Goal: Task Accomplishment & Management: Complete application form

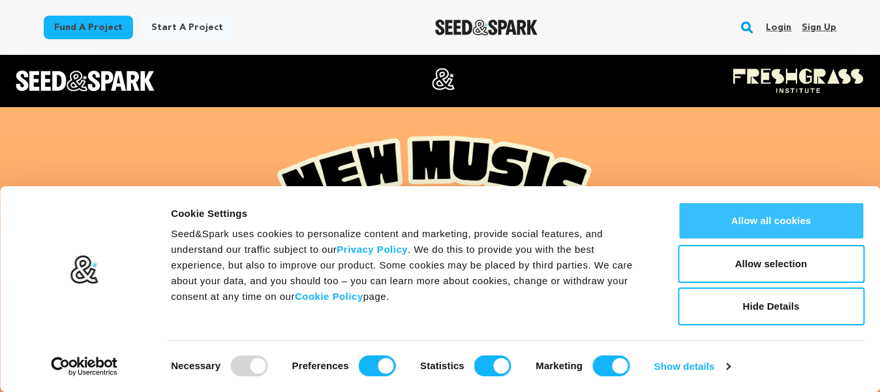
click at [771, 215] on button "Allow all cookies" at bounding box center [771, 221] width 187 height 38
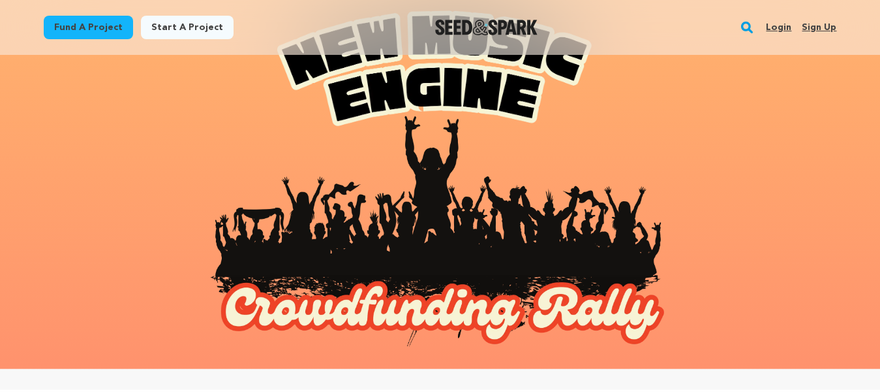
scroll to position [67, 0]
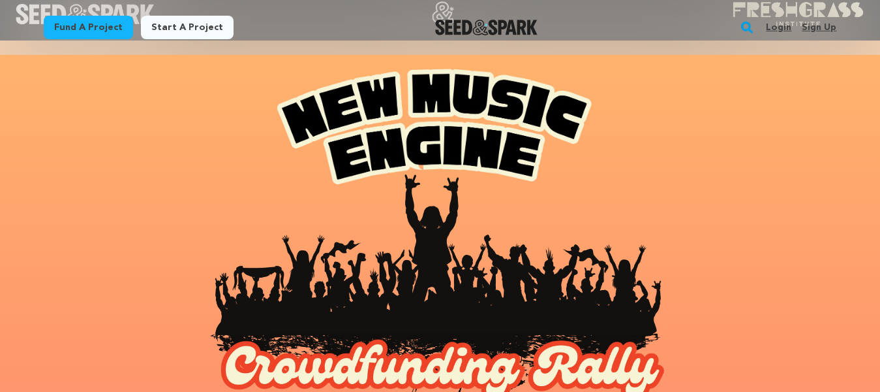
click at [189, 27] on link "Start a project" at bounding box center [187, 27] width 93 height 23
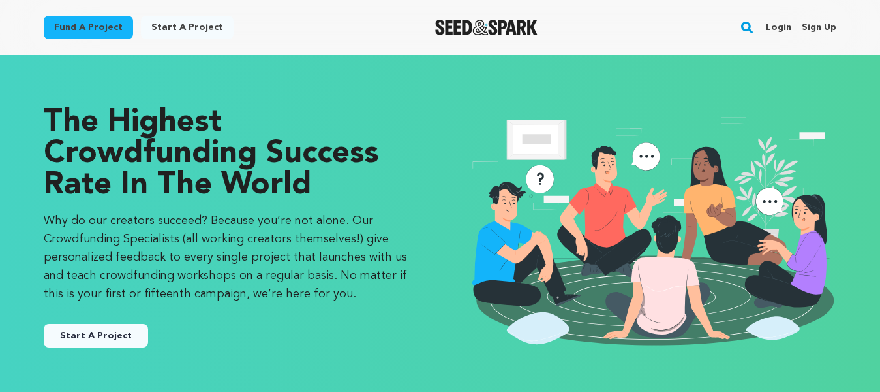
click at [97, 343] on link "Start A Project" at bounding box center [96, 335] width 104 height 23
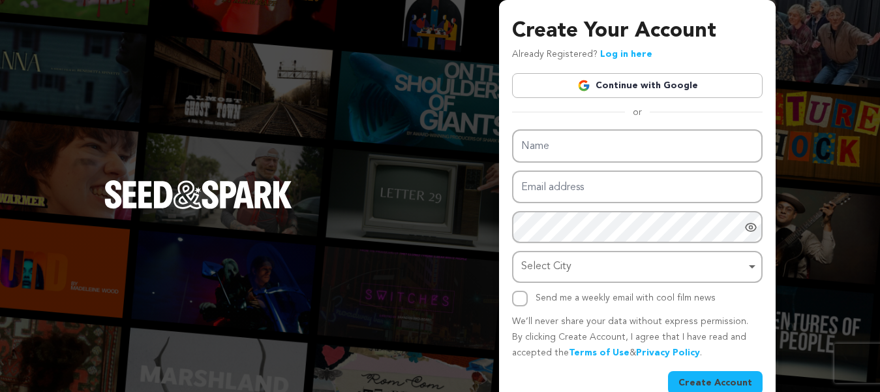
click at [613, 89] on link "Continue with Google" at bounding box center [637, 85] width 251 height 25
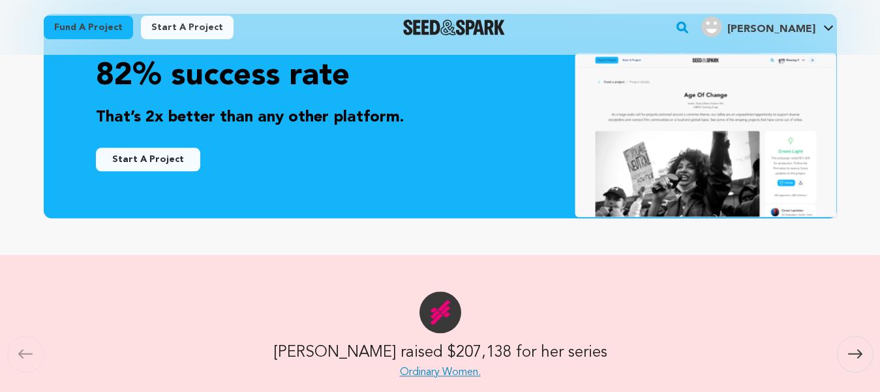
scroll to position [399, 0]
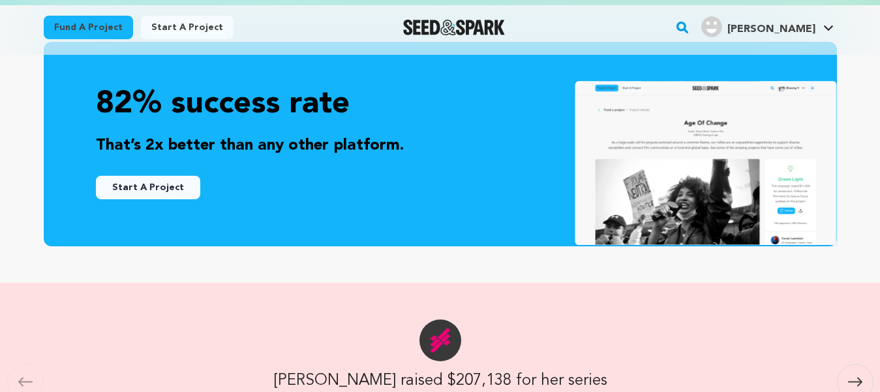
click at [168, 194] on button "Start A Project" at bounding box center [148, 187] width 104 height 23
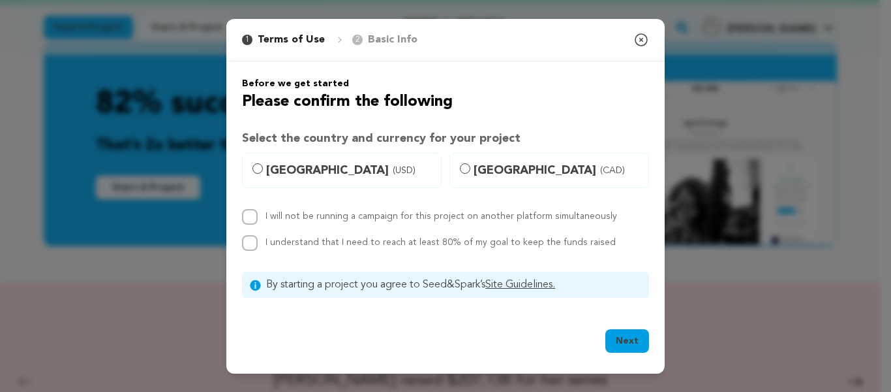
drag, startPoint x: 243, startPoint y: 80, endPoint x: 619, endPoint y: 296, distance: 433.5
click at [619, 296] on div "Before we get started Please confirm the following Select the country and curre…" at bounding box center [445, 187] width 407 height 221
copy p "By starting a project you agree to Seed&Spark’s Site Guidelines."
click at [258, 168] on input "United States (USD)" at bounding box center [258, 168] width 10 height 10
radio input "true"
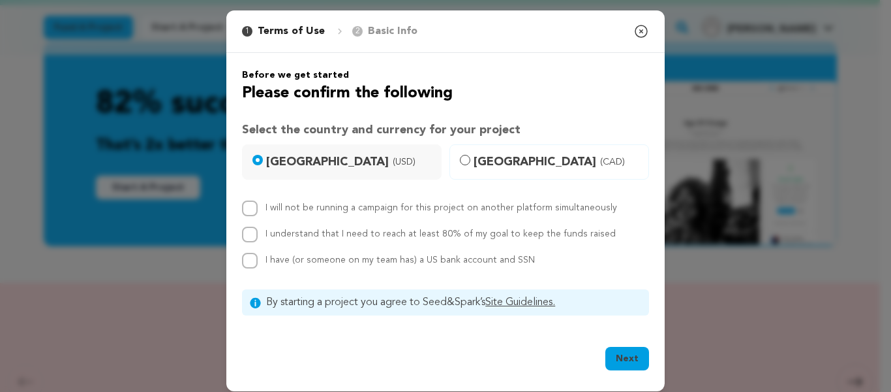
click at [636, 32] on icon "button" at bounding box center [642, 31] width 12 height 12
